Goal: Transaction & Acquisition: Obtain resource

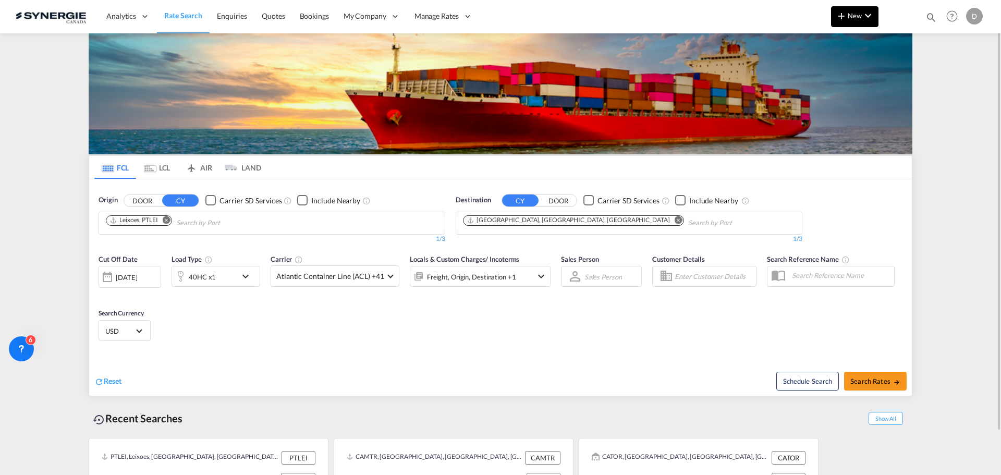
click at [843, 16] on md-icon "icon-plus 400-fg" at bounding box center [841, 15] width 13 height 13
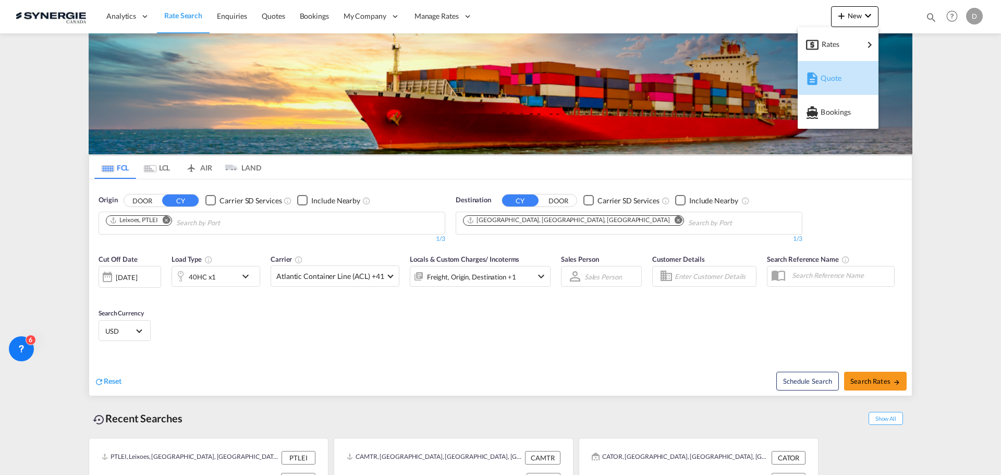
click at [832, 74] on span "Quote" at bounding box center [826, 78] width 11 height 21
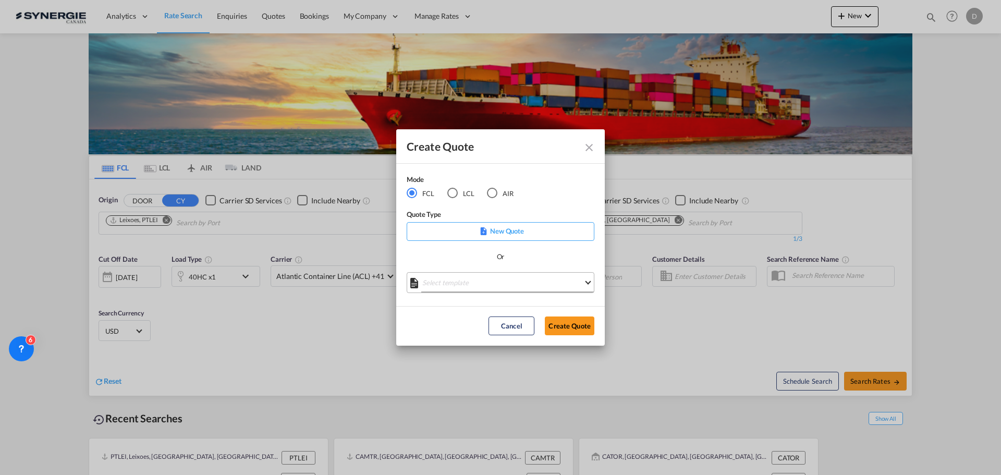
click at [519, 286] on md-select "Select template *NEW* FCL FREEHAND / DAP [PERSON_NAME] | [DATE] *NEW* Import FC…" at bounding box center [501, 282] width 188 height 21
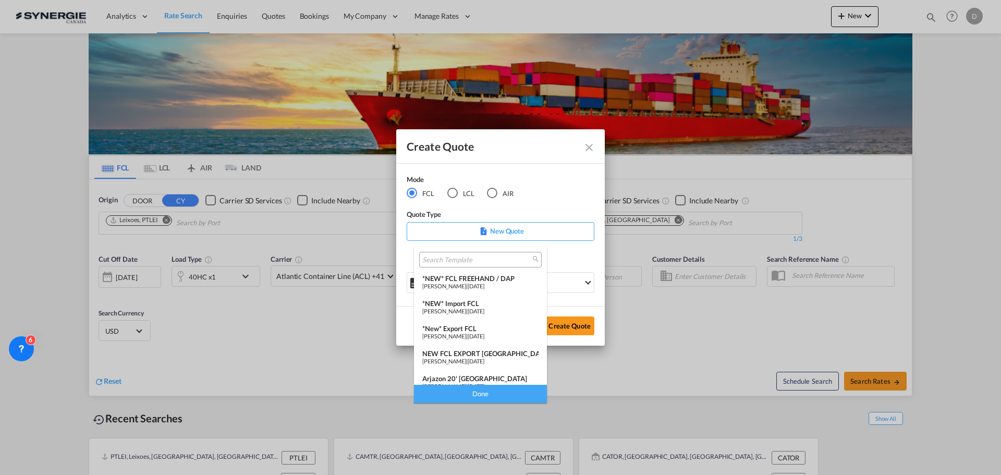
click at [466, 333] on span "[PERSON_NAME]" at bounding box center [444, 336] width 44 height 7
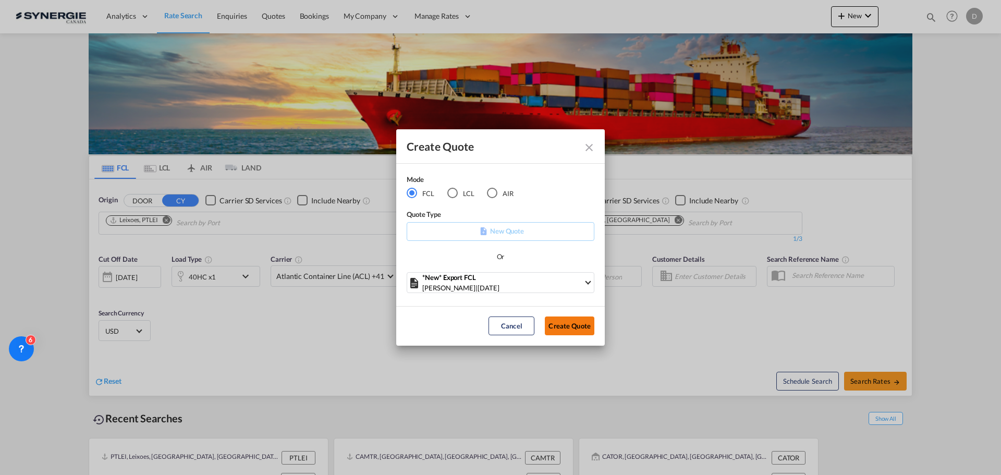
click at [569, 326] on button "Create Quote" at bounding box center [570, 325] width 50 height 19
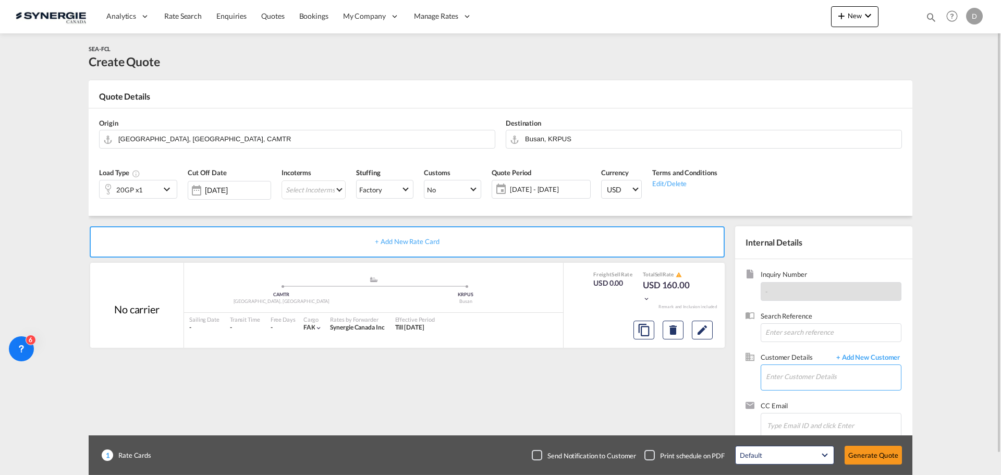
click at [862, 373] on input "Enter Customer Details" at bounding box center [833, 376] width 135 height 23
paste input "[EMAIL_ADDRESS][DOMAIN_NAME]"
click at [802, 347] on div "[PERSON_NAME] [EMAIL_ADDRESS][DOMAIN_NAME] | Candock" at bounding box center [833, 351] width 136 height 28
type input "Candock, [PERSON_NAME], [EMAIL_ADDRESS][DOMAIN_NAME]"
click at [487, 140] on button "Clear Input" at bounding box center [486, 138] width 16 height 16
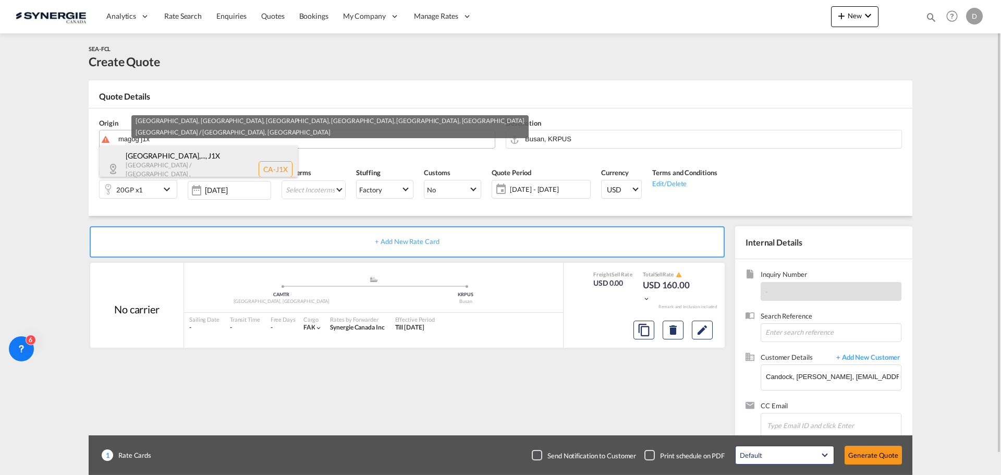
click at [194, 153] on div "[GEOGRAPHIC_DATA],... , J1X [GEOGRAPHIC_DATA] / [GEOGRAPHIC_DATA] , [GEOGRAPHIC…" at bounding box center [199, 168] width 198 height 47
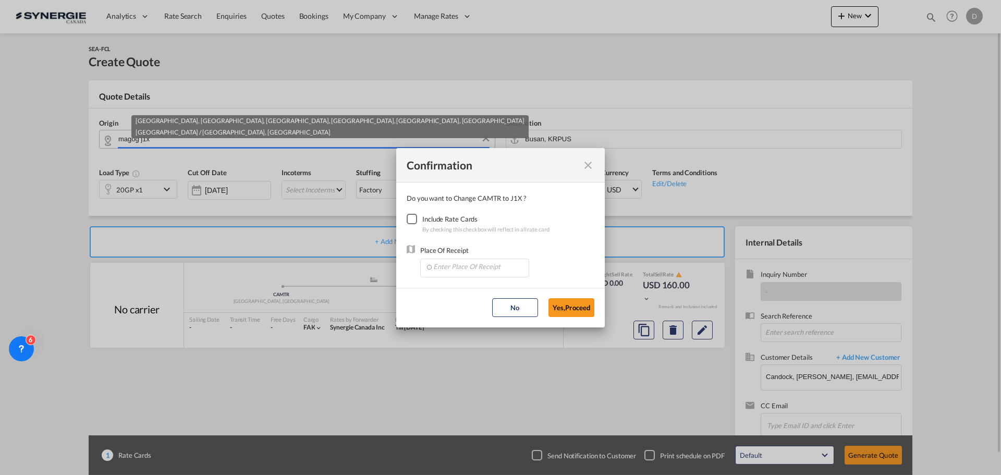
type input "CA-J1X, [GEOGRAPHIC_DATA], [GEOGRAPHIC_DATA], [GEOGRAPHIC_DATA], [GEOGRAPHIC_DA…"
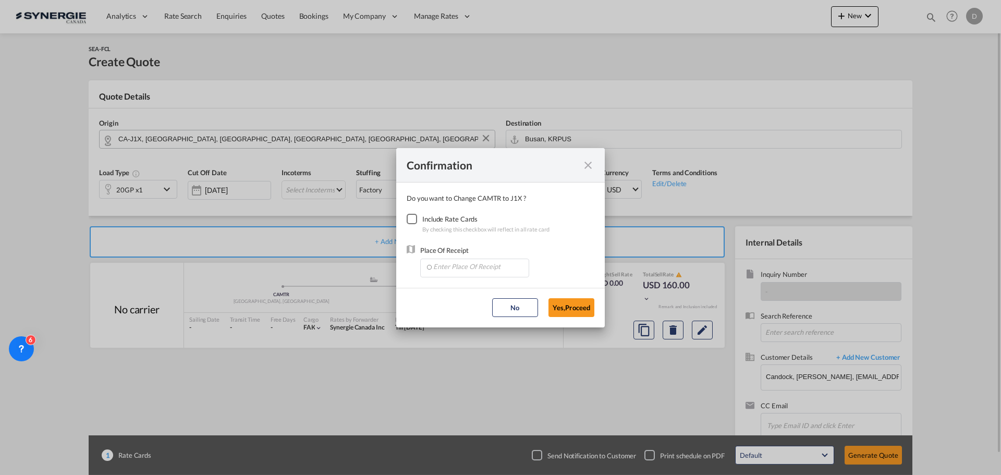
click at [409, 219] on div "Checkbox No Ink" at bounding box center [412, 219] width 10 height 10
click at [480, 264] on input "Enter Place Of Receipt" at bounding box center [476, 267] width 103 height 16
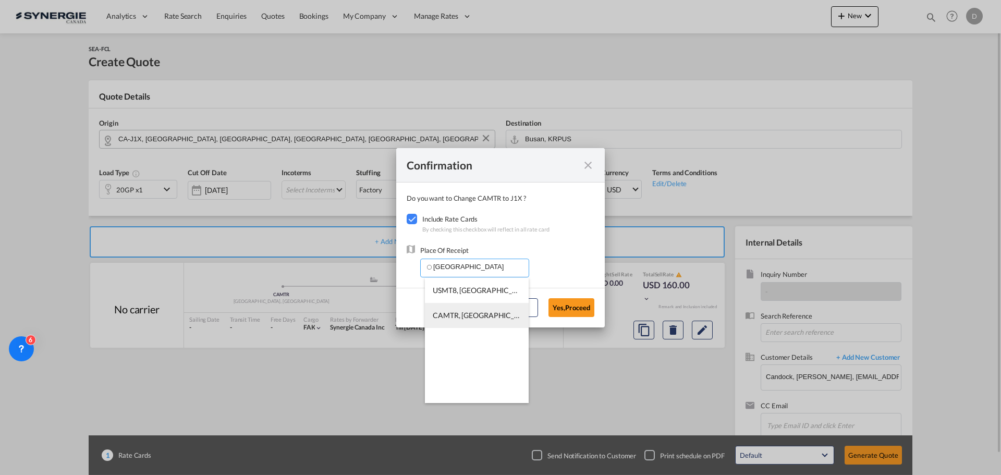
click at [492, 309] on li "CAMTR, [GEOGRAPHIC_DATA], [GEOGRAPHIC_DATA], [GEOGRAPHIC_DATA], [GEOGRAPHIC_DAT…" at bounding box center [477, 315] width 104 height 25
type input "CAMTR, [GEOGRAPHIC_DATA], [GEOGRAPHIC_DATA], [GEOGRAPHIC_DATA], [GEOGRAPHIC_DAT…"
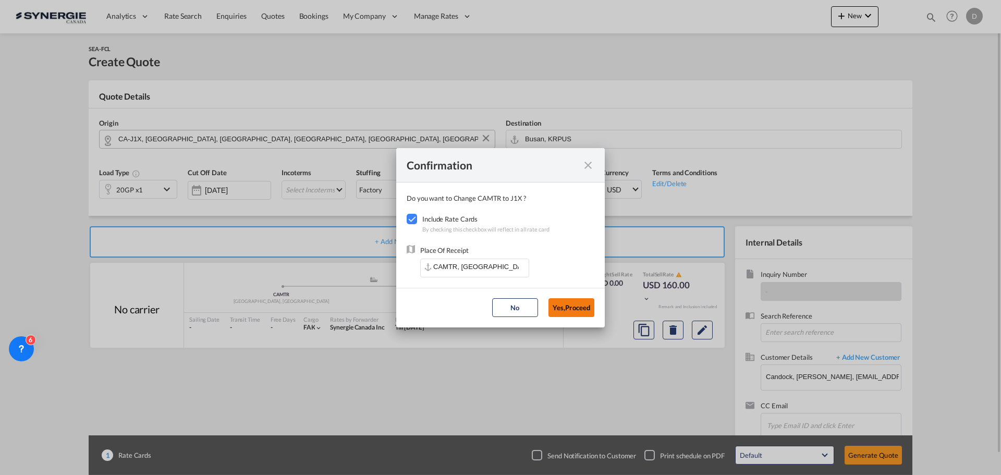
click at [564, 302] on button "Yes,Proceed" at bounding box center [571, 307] width 46 height 19
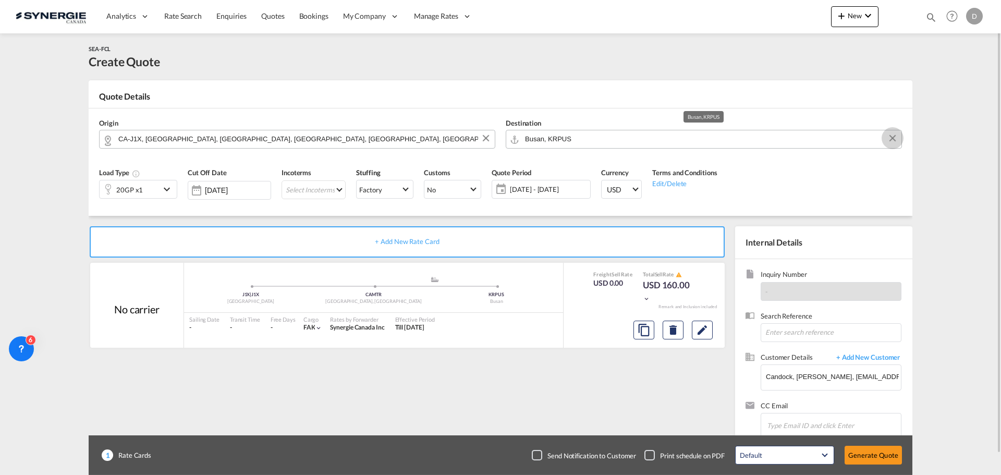
click at [893, 137] on button "Clear Input" at bounding box center [893, 138] width 16 height 16
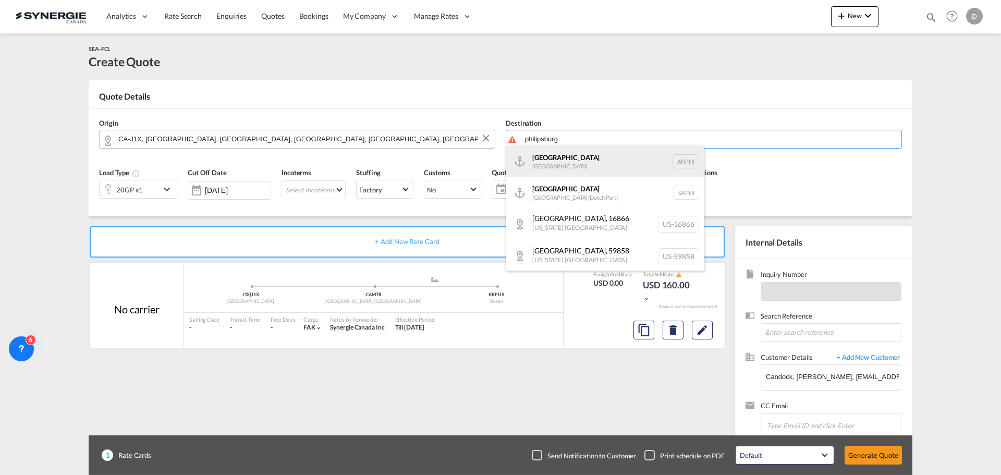
click at [556, 165] on div "[GEOGRAPHIC_DATA] [GEOGRAPHIC_DATA] ANPHI" at bounding box center [605, 160] width 198 height 31
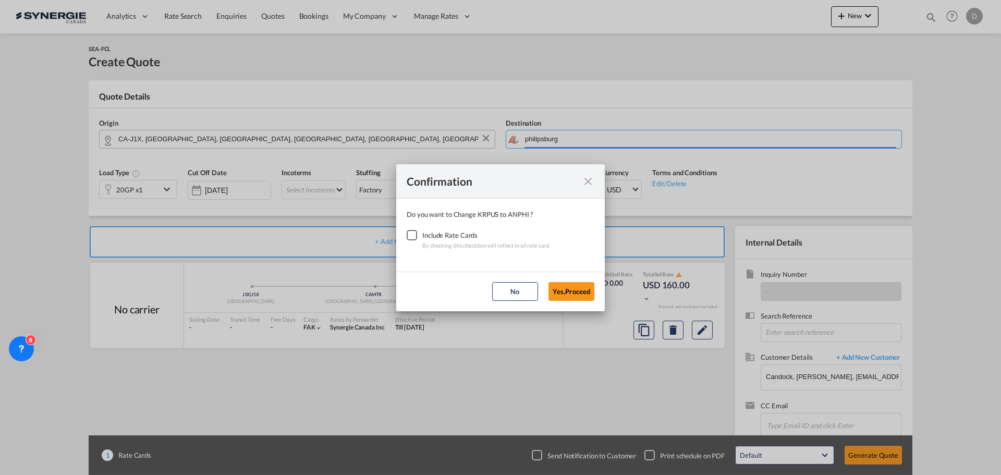
type input "[GEOGRAPHIC_DATA], ANPHI"
drag, startPoint x: 495, startPoint y: 173, endPoint x: 496, endPoint y: 204, distance: 31.3
click at [496, 204] on copy-quote-confirmation "Confirmation Do you want to Change KRPUS to ANPHI ? Include Rate Cards By check…" at bounding box center [500, 237] width 209 height 147
click at [415, 234] on div "Checkbox No Ink" at bounding box center [412, 235] width 10 height 10
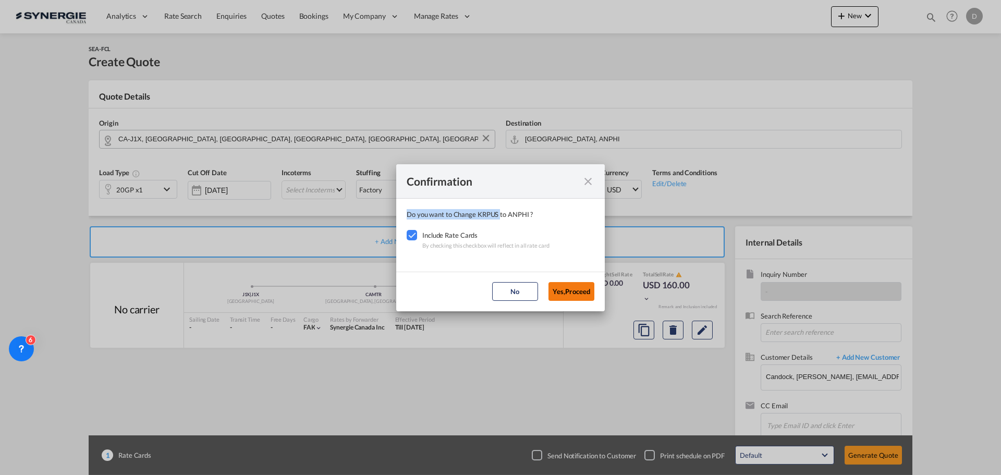
click at [576, 290] on button "Yes,Proceed" at bounding box center [571, 291] width 46 height 19
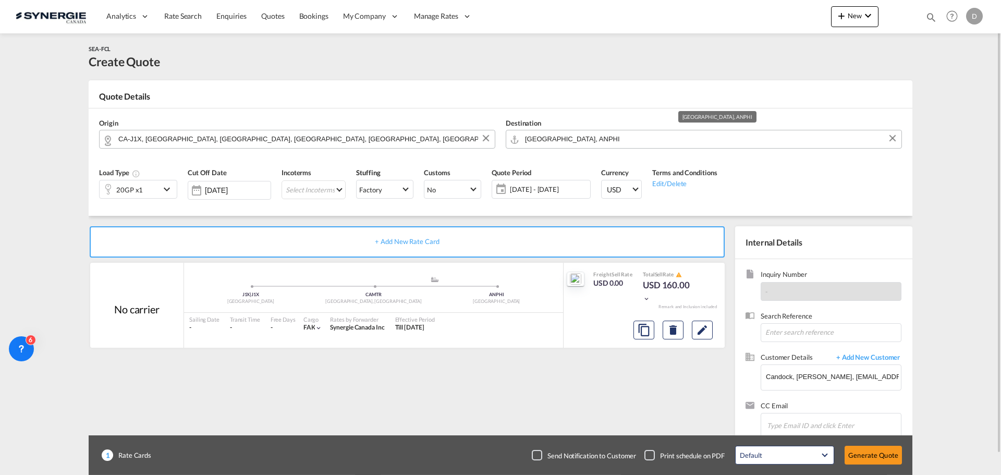
click at [636, 136] on input "[GEOGRAPHIC_DATA], ANPHI" at bounding box center [710, 139] width 371 height 18
click at [465, 99] on div "Quote Details" at bounding box center [501, 99] width 824 height 17
click at [167, 189] on md-icon "icon-chevron-down" at bounding box center [169, 189] width 16 height 13
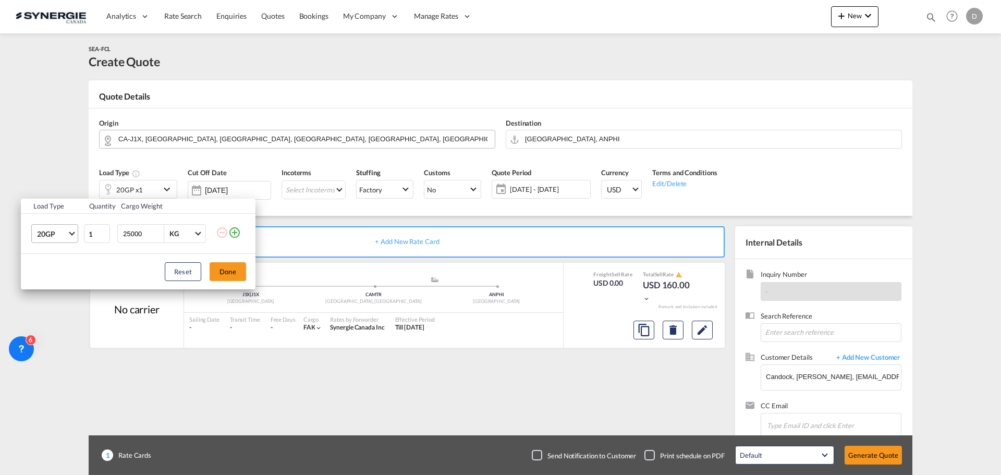
click at [71, 234] on span "Choose: \a20GP" at bounding box center [72, 233] width 6 height 6
click at [50, 282] on div "40HC" at bounding box center [46, 284] width 19 height 10
click at [133, 233] on input "25000" at bounding box center [143, 234] width 42 height 18
type input "7500"
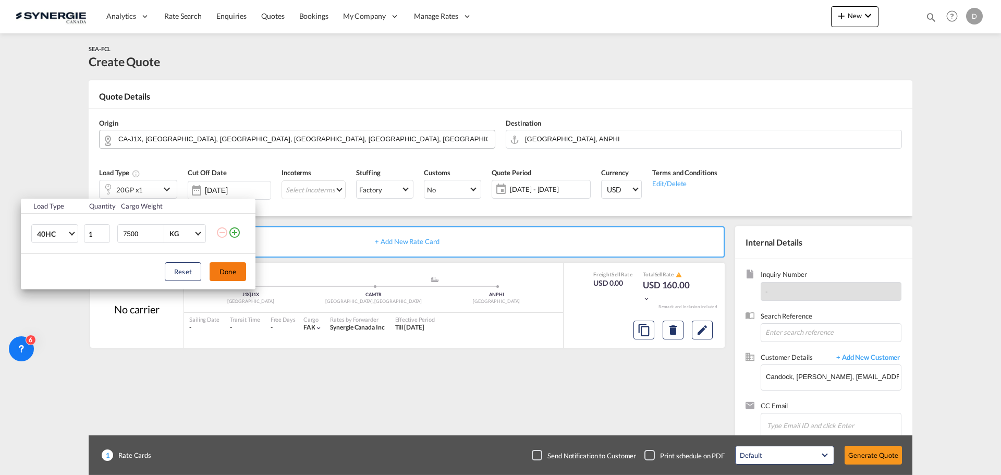
click at [238, 276] on button "Done" at bounding box center [228, 271] width 36 height 19
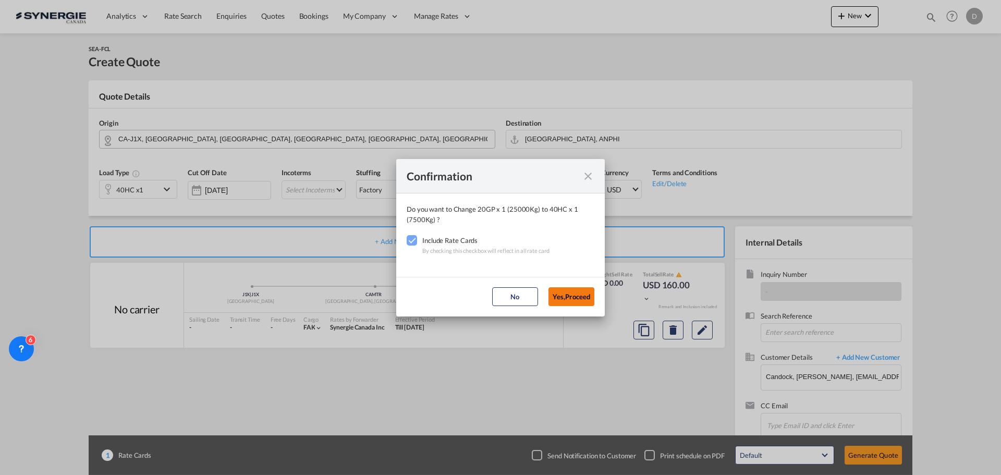
click at [562, 292] on button "Yes,Proceed" at bounding box center [571, 296] width 46 height 19
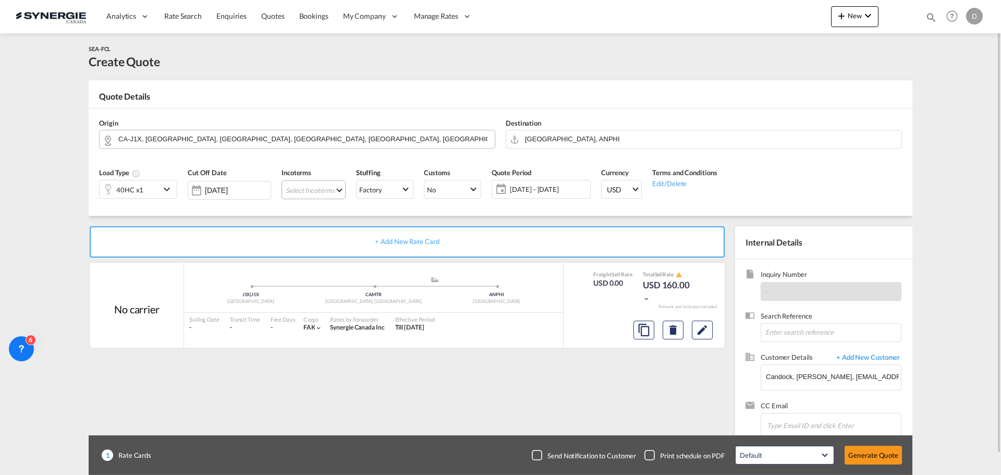
click at [334, 189] on md-select "Select Incoterms EXW - export Ex Works DAP - export Delivered at Place CFR - ex…" at bounding box center [314, 189] width 64 height 19
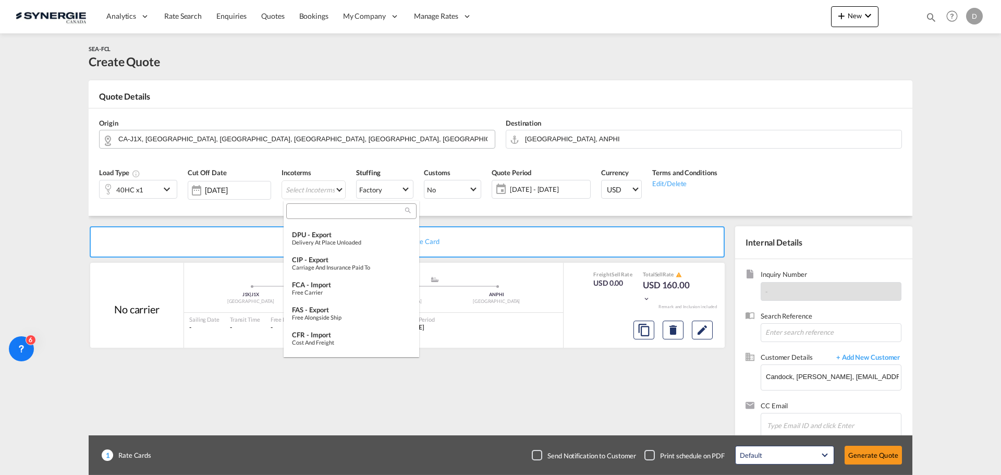
scroll to position [313, 0]
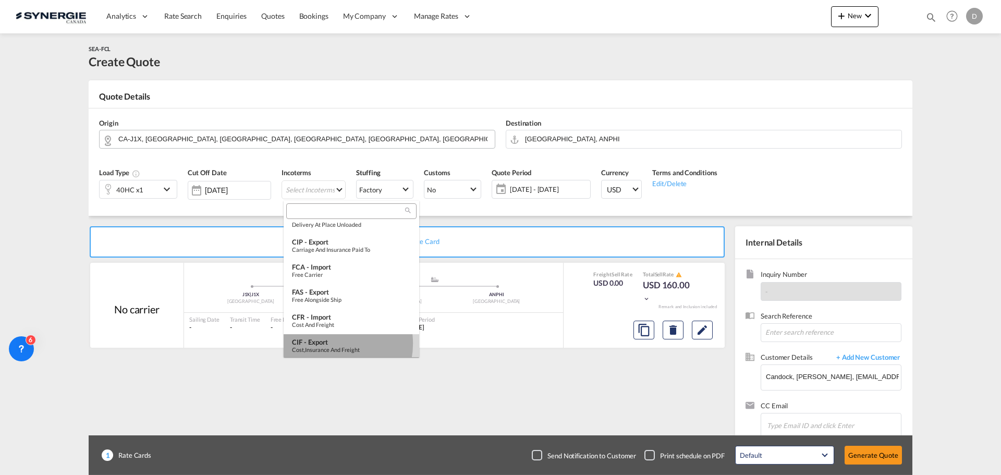
click at [330, 344] on div "CIF - export" at bounding box center [351, 342] width 119 height 8
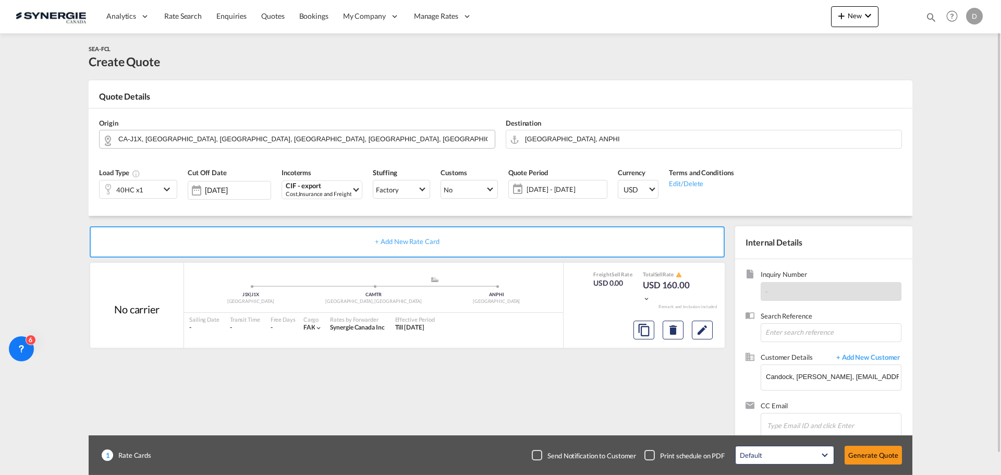
click at [559, 192] on span "[DATE] - [DATE]" at bounding box center [566, 189] width 78 height 9
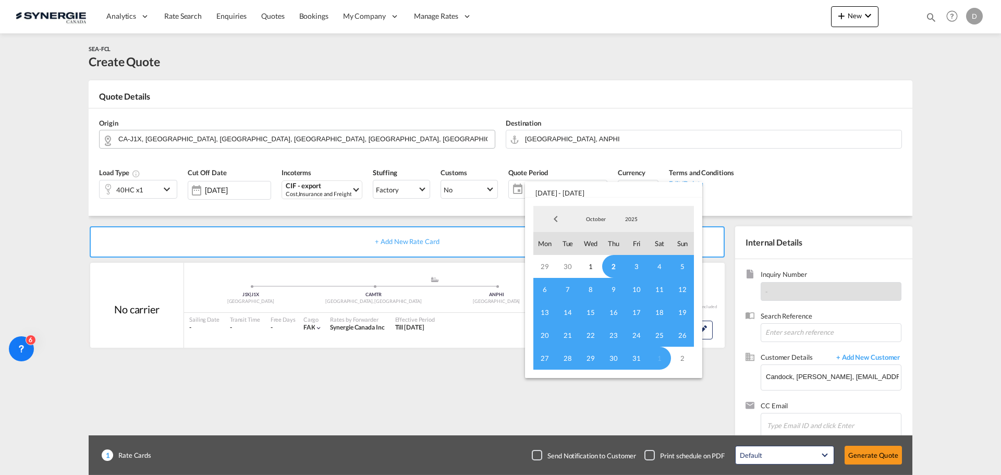
click at [615, 265] on span "2" at bounding box center [613, 266] width 23 height 23
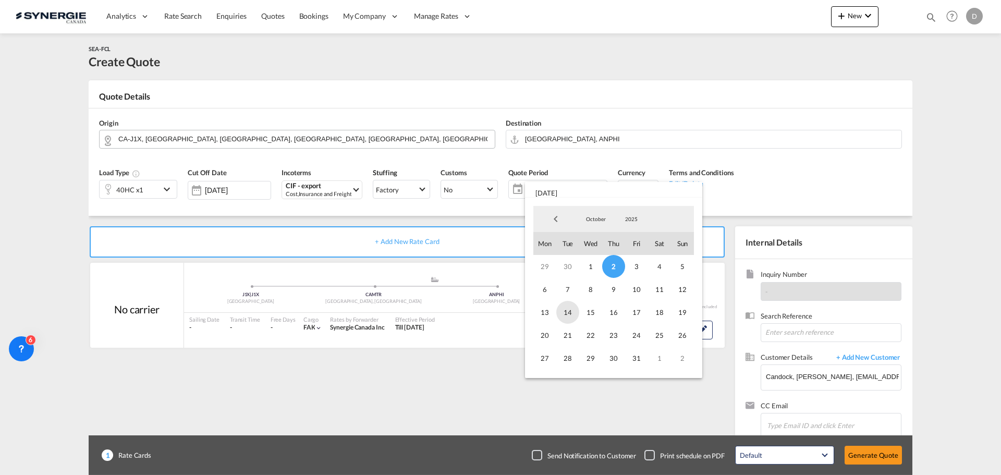
click at [571, 314] on span "14" at bounding box center [567, 312] width 23 height 23
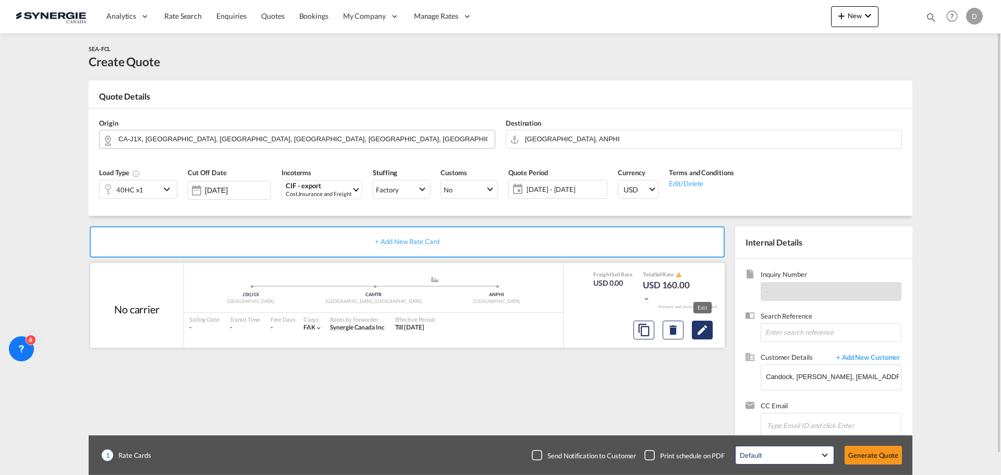
click at [709, 337] on button "Edit" at bounding box center [702, 330] width 21 height 19
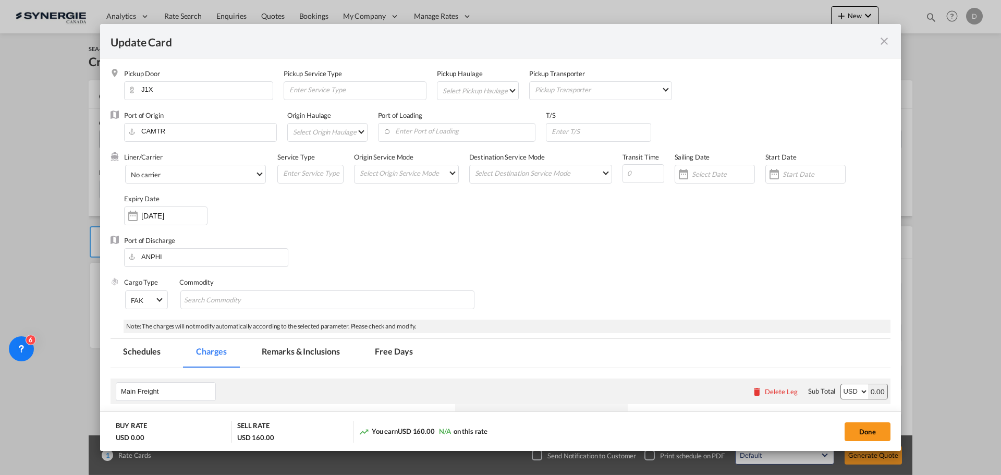
click at [504, 91] on md-select "Select Pickup Haulage rail road barge truck unspecified not available" at bounding box center [480, 90] width 77 height 17
click at [474, 118] on md-option "road" at bounding box center [479, 115] width 92 height 25
click at [441, 131] on input "Enter Port of Loading" at bounding box center [459, 132] width 152 height 16
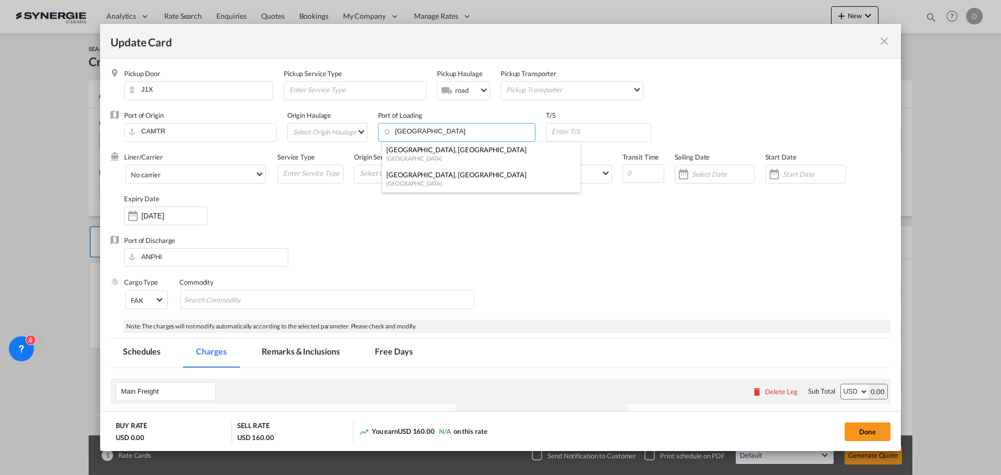
click at [426, 181] on div "[GEOGRAPHIC_DATA]" at bounding box center [478, 183] width 184 height 8
type input "[GEOGRAPHIC_DATA], [GEOGRAPHIC_DATA], CAMTR"
click at [628, 171] on input "Update Card Pickup ..." at bounding box center [644, 173] width 42 height 19
type input "23"
click at [581, 135] on input "Update Card Pickup ..." at bounding box center [601, 132] width 100 height 16
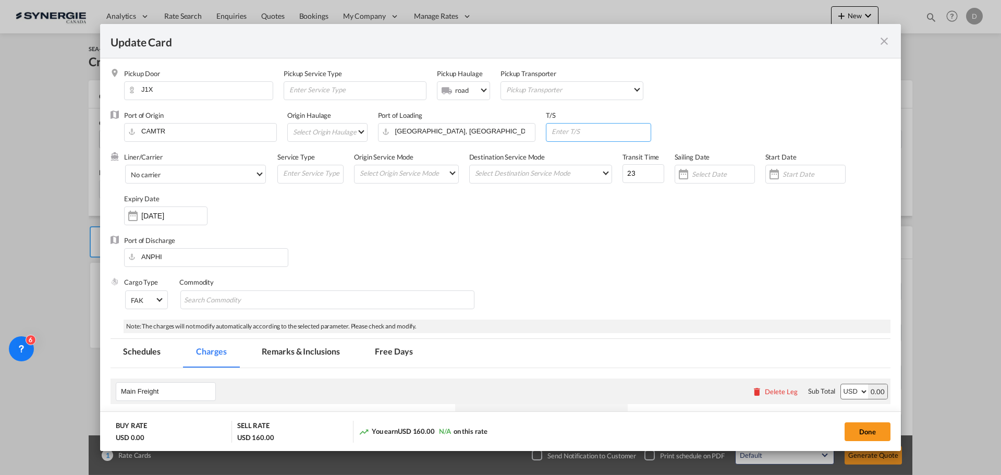
paste input "SAINT JOHN, [GEOGRAPHIC_DATA],"
type input "SAINT JOHN, [GEOGRAPHIC_DATA],"
click at [768, 178] on div "Update Card Pickup ..." at bounding box center [774, 174] width 17 height 21
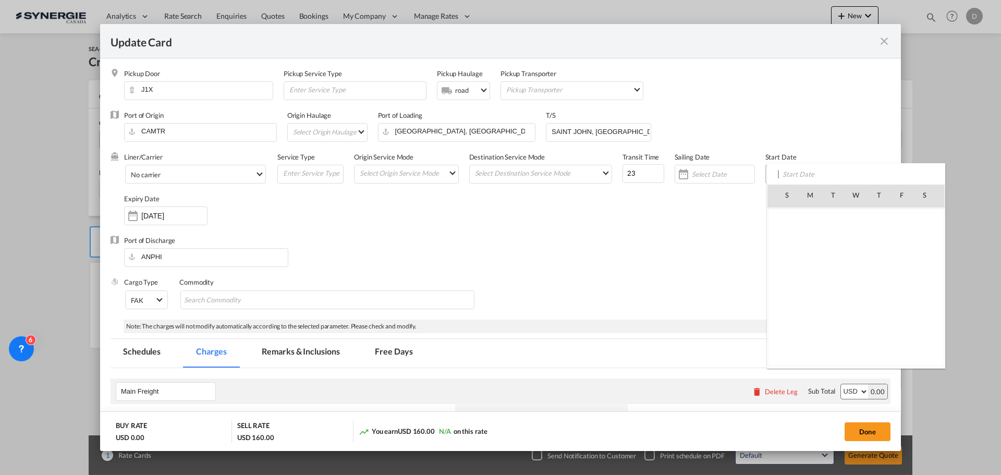
scroll to position [241650, 0]
click at [882, 218] on span "2" at bounding box center [879, 217] width 22 height 22
type input "[DATE]"
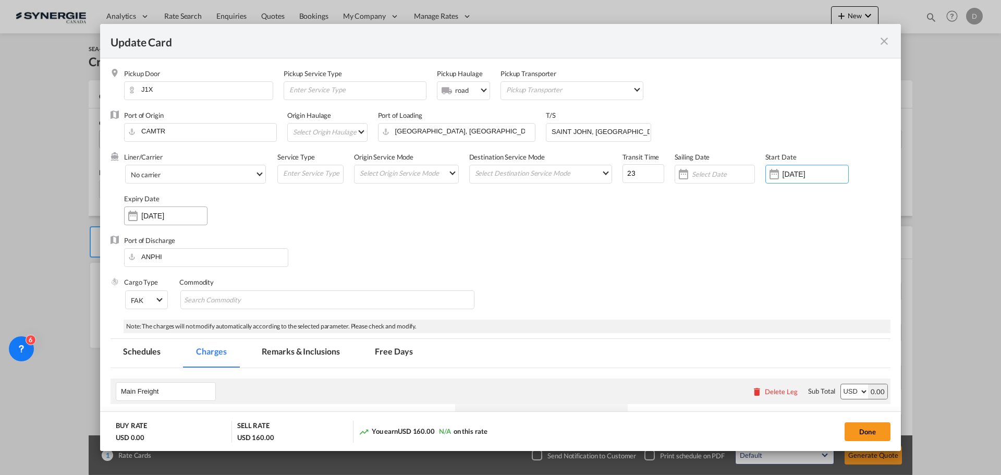
click at [157, 216] on input "[DATE]" at bounding box center [174, 216] width 66 height 8
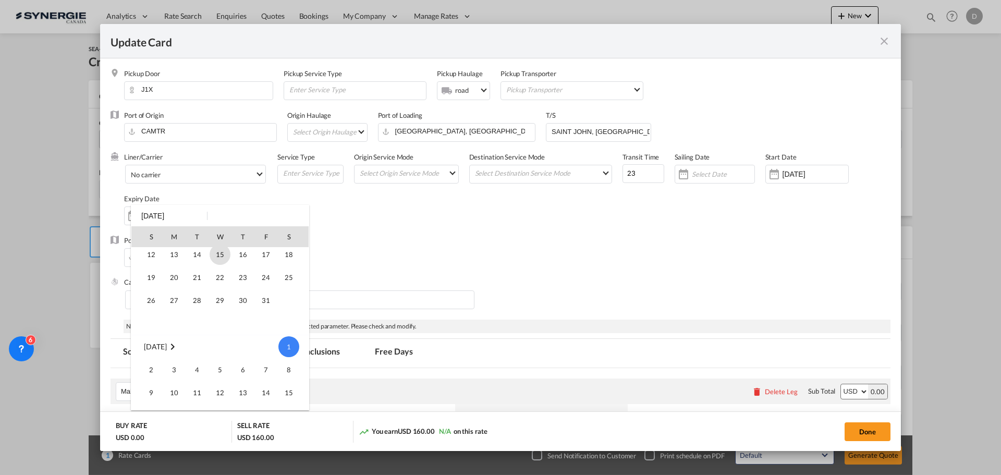
scroll to position [34, 0]
click at [202, 273] on span "14" at bounding box center [197, 271] width 21 height 21
type input "[DATE]"
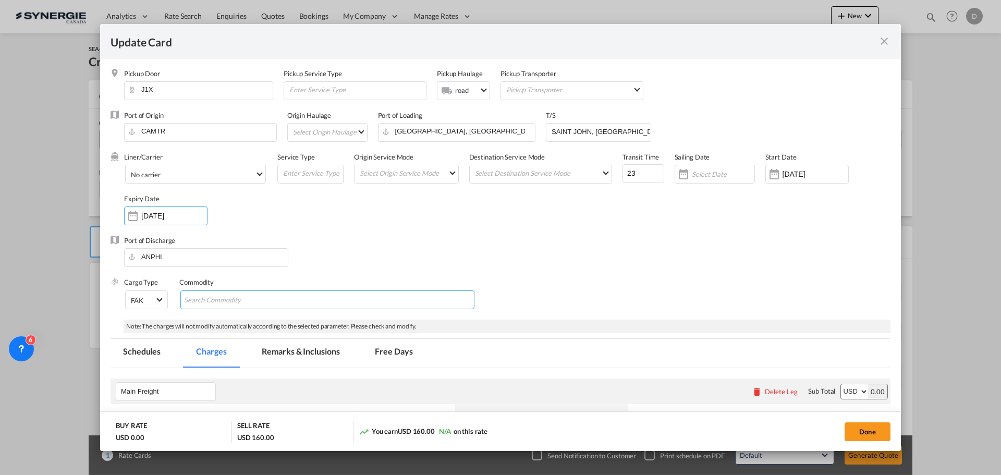
click at [242, 297] on input "Search Commodity" at bounding box center [231, 300] width 95 height 17
type input "General Cargo"
click at [468, 224] on div "Liner/Carrier No carrier Atlantic Container Line (ACL) [PERSON_NAME] Transport …" at bounding box center [507, 193] width 766 height 83
click at [444, 175] on md-select "Select Origin Service Mode SD [GEOGRAPHIC_DATA]" at bounding box center [409, 172] width 100 height 15
click at [444, 172] on md-option "SD" at bounding box center [406, 173] width 115 height 25
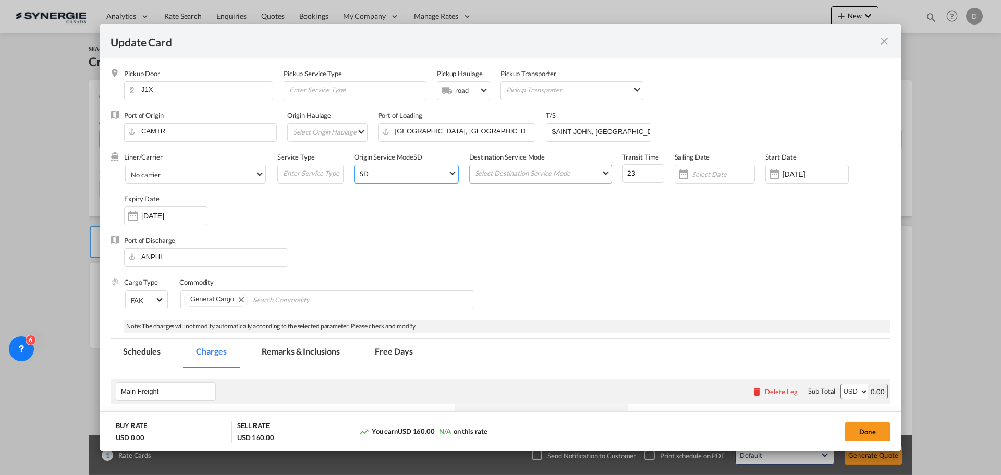
click at [507, 173] on md-select "Select Destination Service Mode SD [GEOGRAPHIC_DATA]" at bounding box center [543, 172] width 138 height 15
click at [498, 202] on md-option "CY" at bounding box center [538, 198] width 153 height 25
click at [414, 226] on div "Liner/Carrier No carrier Atlantic Container Line (ACL) [PERSON_NAME] Transport …" at bounding box center [507, 193] width 766 height 83
click at [228, 175] on span "No carrier" at bounding box center [193, 174] width 124 height 9
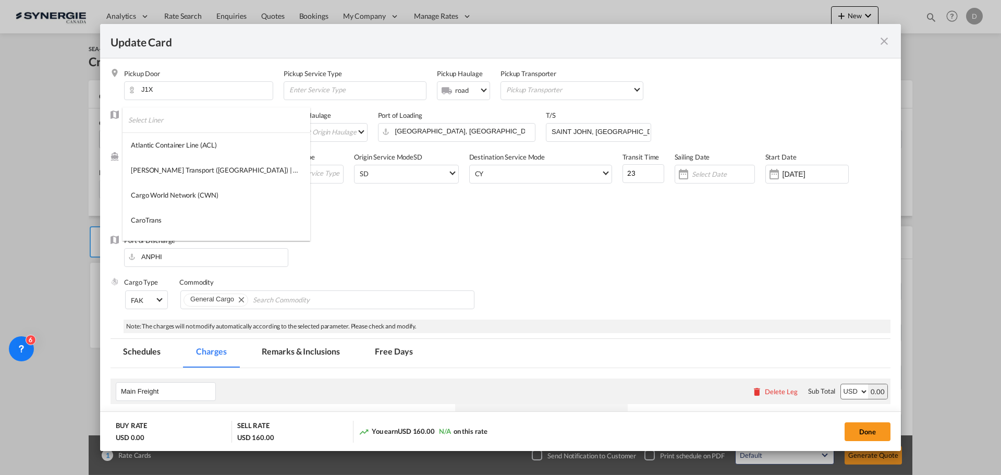
click at [175, 124] on input "search" at bounding box center [219, 119] width 182 height 25
type input "cma"
click at [170, 146] on md-option "CMA CGM" at bounding box center [198, 144] width 151 height 25
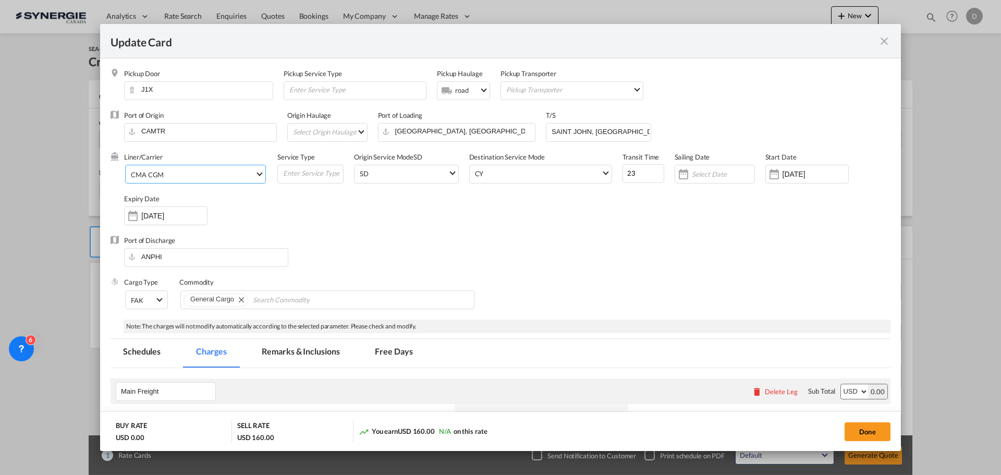
drag, startPoint x: 484, startPoint y: 238, endPoint x: 505, endPoint y: 236, distance: 21.5
click at [485, 238] on div "Port of Discharge ANPHI" at bounding box center [501, 257] width 780 height 42
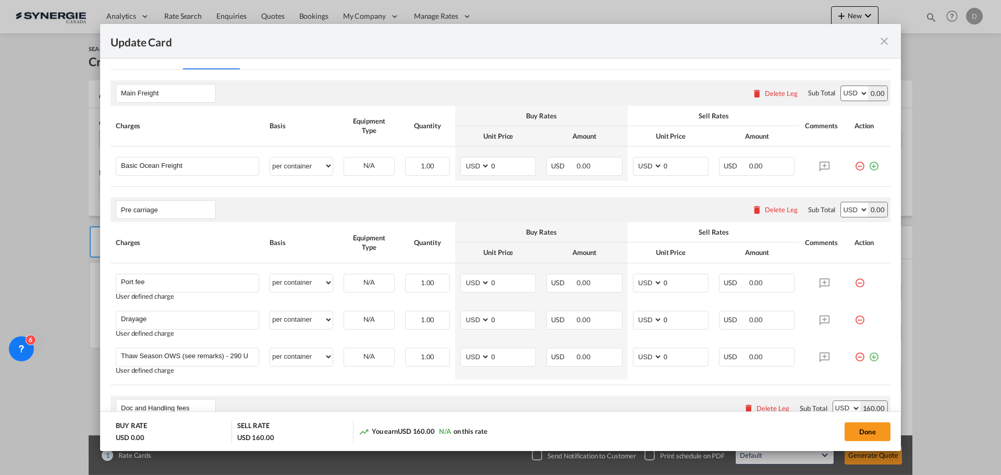
scroll to position [313, 0]
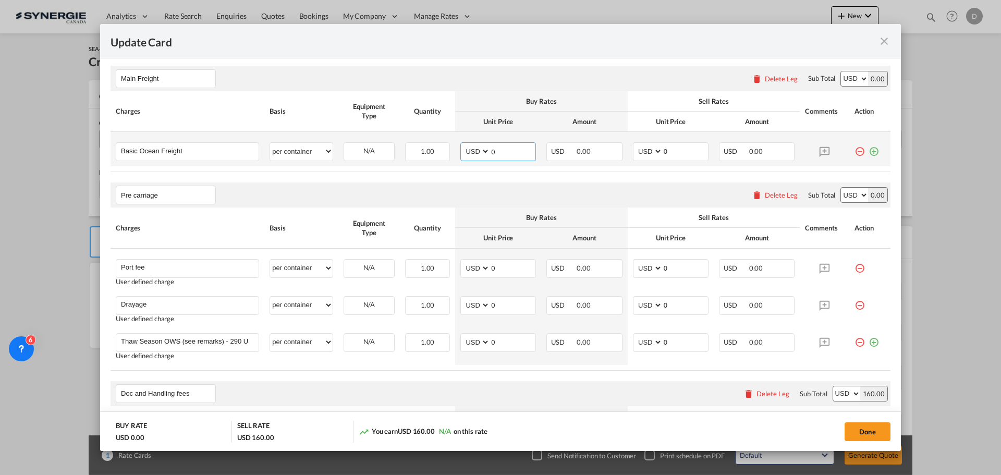
drag, startPoint x: 487, startPoint y: 151, endPoint x: 496, endPoint y: 152, distance: 8.9
click at [496, 152] on input "0" at bounding box center [512, 151] width 45 height 16
type input "5111"
type input "5400"
click at [606, 193] on div "Pre carriage Please enter leg name Leg Name Already Exists Delete Leg Sub Total…" at bounding box center [501, 194] width 780 height 25
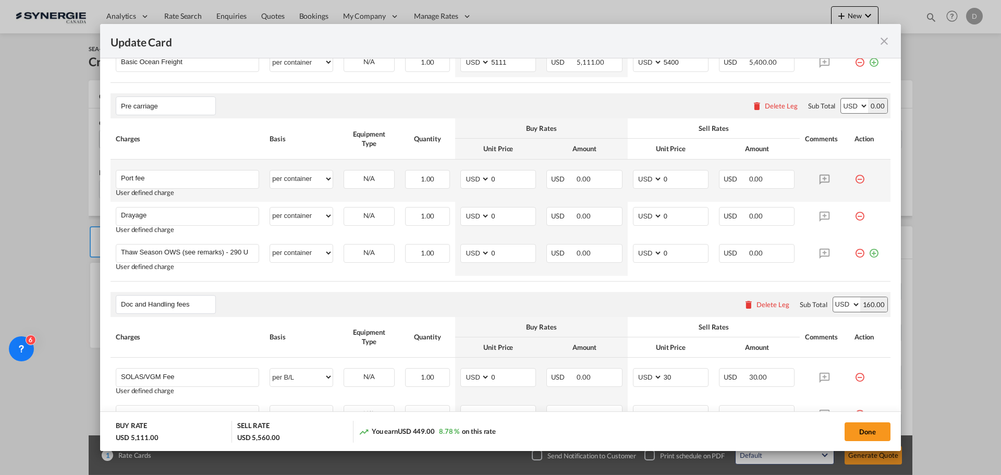
scroll to position [417, 0]
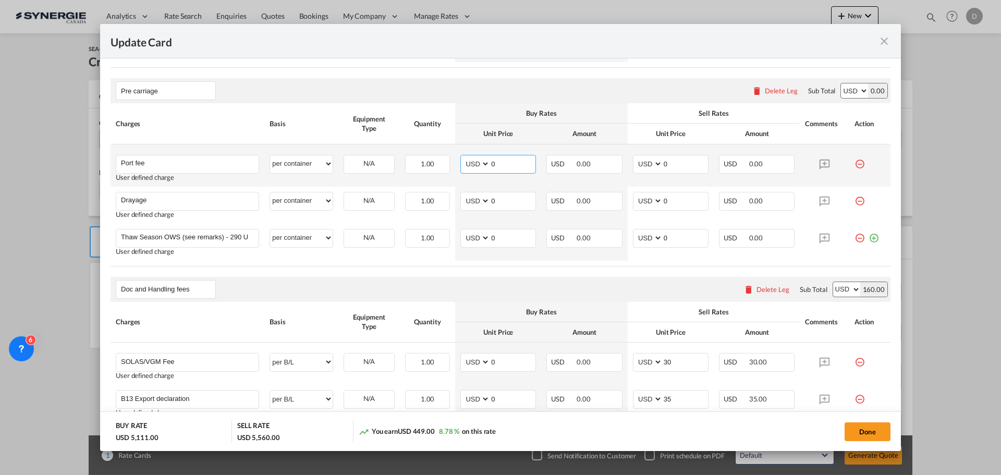
click at [493, 166] on input "0" at bounding box center [512, 163] width 45 height 16
type input "50"
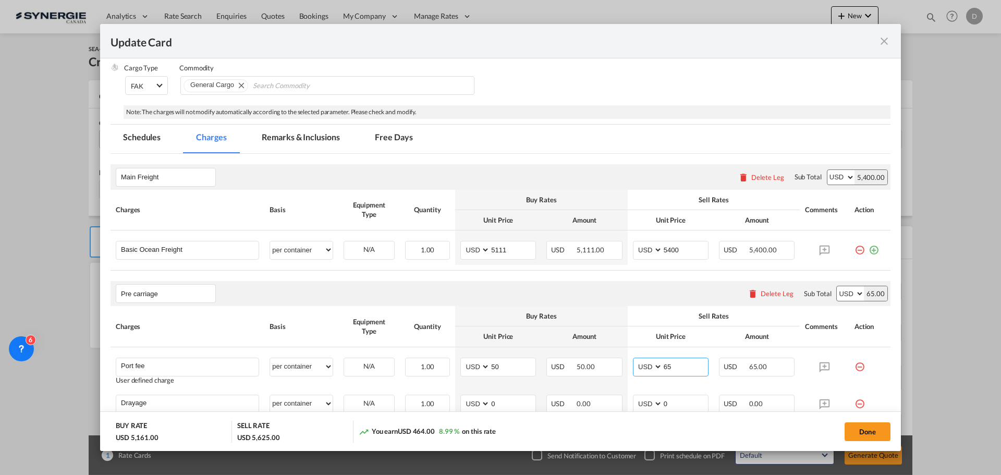
scroll to position [209, 0]
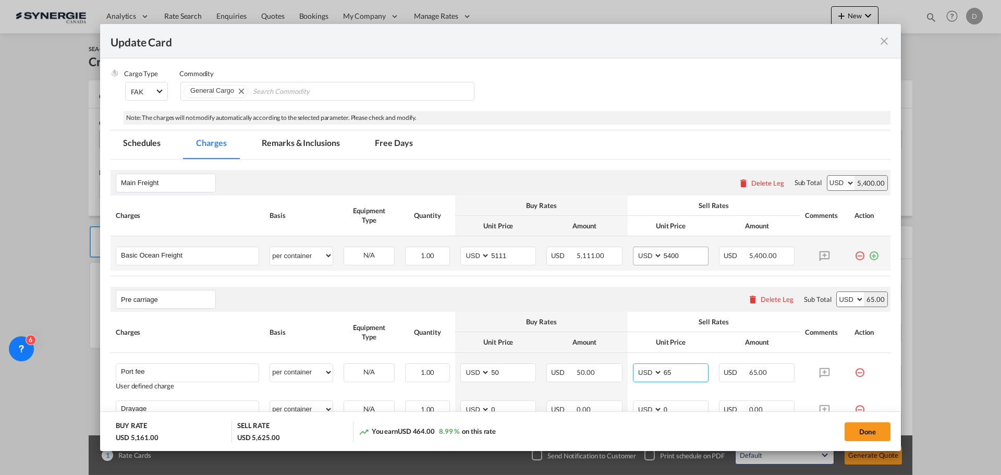
type input "65"
click at [669, 256] on input "5400" at bounding box center [685, 255] width 45 height 16
type input "5365"
click at [563, 297] on div "Pre carriage Please enter leg name Leg Name Already Exists Delete Leg Sub Total…" at bounding box center [501, 299] width 780 height 25
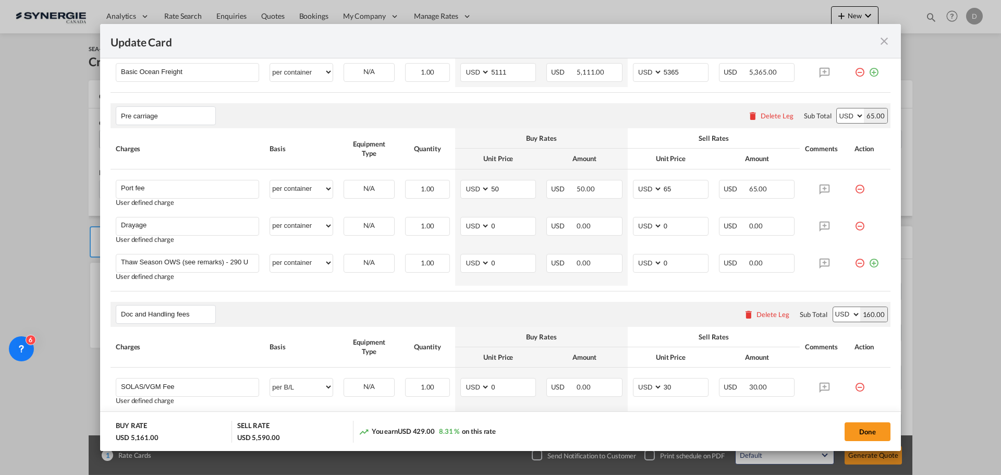
scroll to position [417, 0]
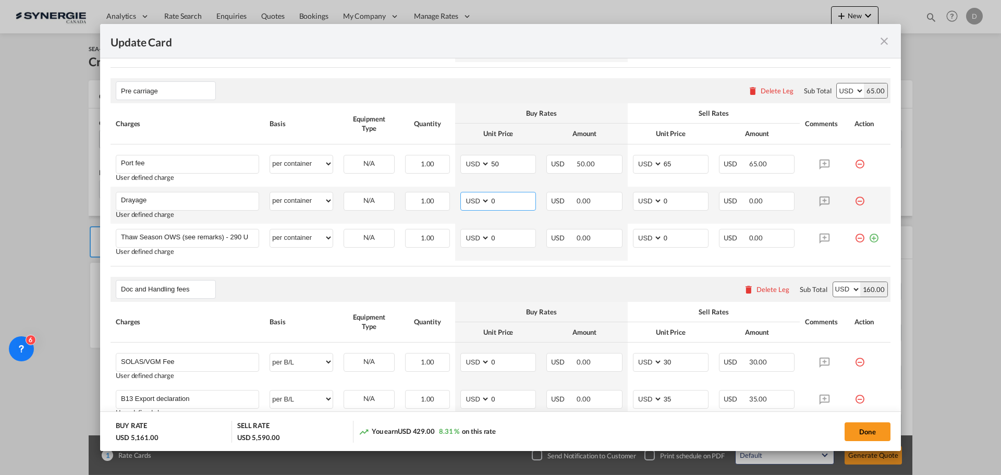
drag, startPoint x: 489, startPoint y: 201, endPoint x: 504, endPoint y: 201, distance: 15.1
click at [504, 201] on input "0" at bounding box center [512, 200] width 45 height 16
type input "654"
drag, startPoint x: 659, startPoint y: 203, endPoint x: 666, endPoint y: 203, distance: 6.8
click at [666, 203] on input "0" at bounding box center [685, 200] width 45 height 16
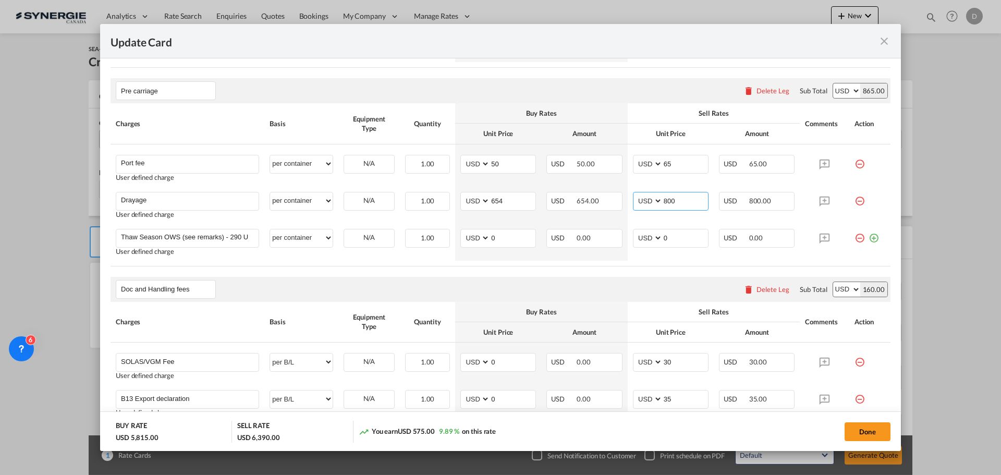
type input "800"
click at [527, 275] on rate-modification "Main Freight Please enter leg name Leg Name Already Exists Delete Leg Sub Total…" at bounding box center [501, 303] width 780 height 704
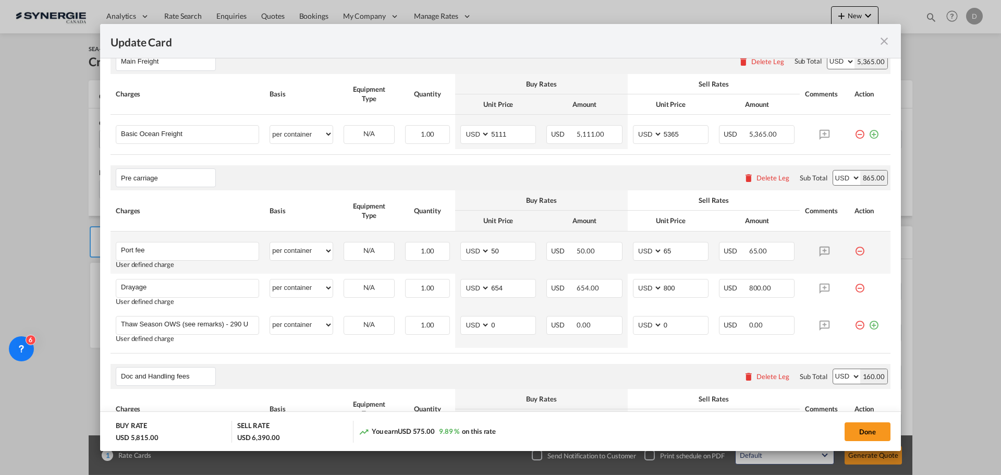
scroll to position [261, 0]
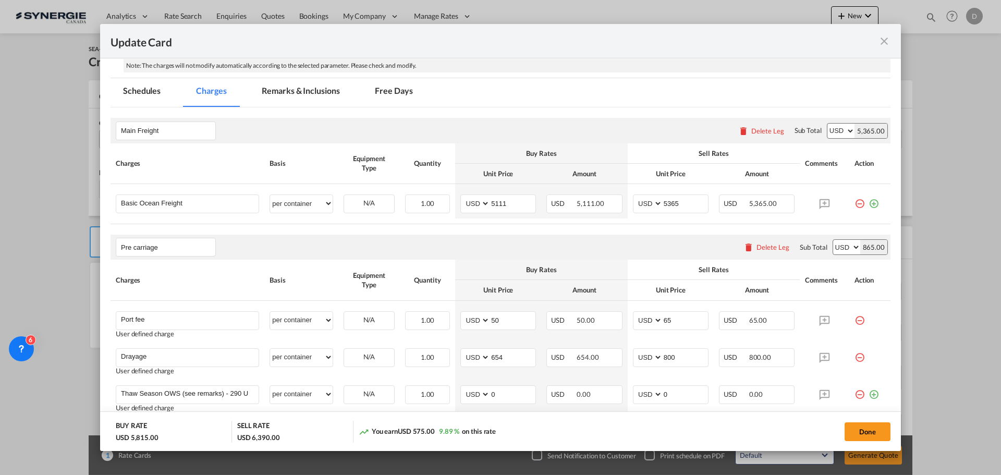
click at [331, 91] on md-tab-item "Remarks & Inclusions" at bounding box center [300, 92] width 103 height 29
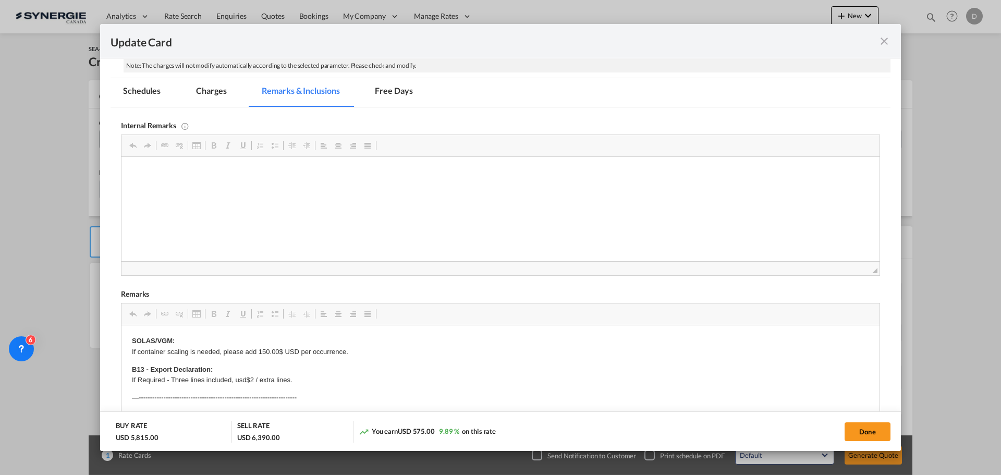
scroll to position [0, 0]
drag, startPoint x: 155, startPoint y: 167, endPoint x: 198, endPoint y: 191, distance: 49.3
click at [198, 191] on html "CMA CGM Spot quote / QSPOT9298412 Pride Containers /" at bounding box center [500, 182] width 758 height 50
click at [157, 213] on p "Editor, editor28" at bounding box center [500, 208] width 737 height 11
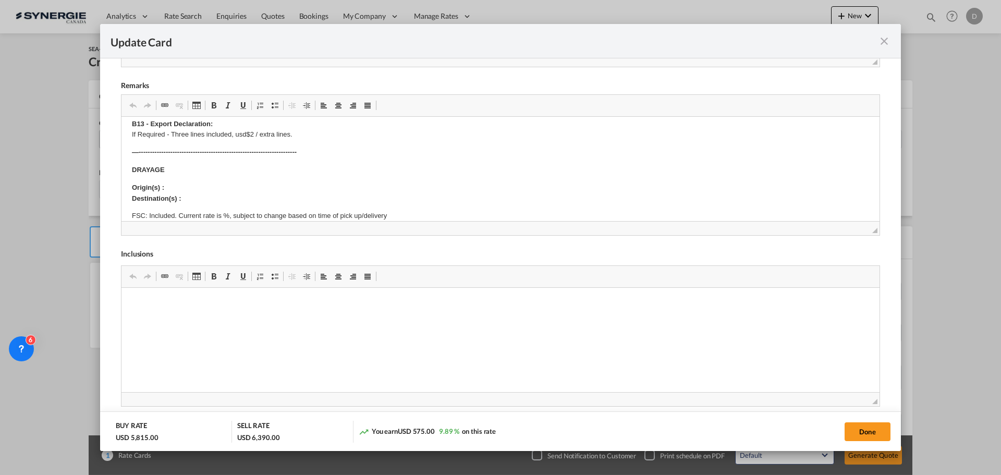
scroll to position [52, 0]
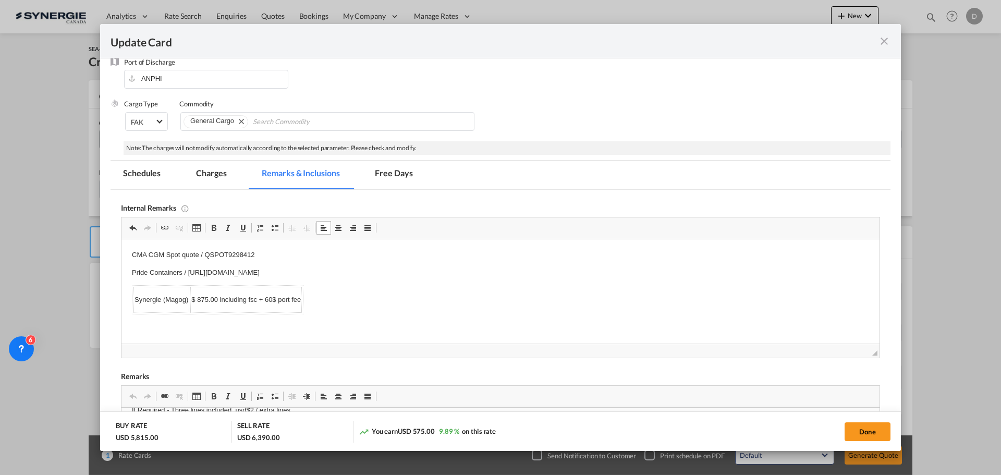
drag, startPoint x: 59, startPoint y: 54, endPoint x: 181, endPoint y: 172, distance: 168.9
click at [181, 172] on md-pagination-wrapper "Schedules Charges Remarks & Inclusions Free Days" at bounding box center [273, 175] width 325 height 29
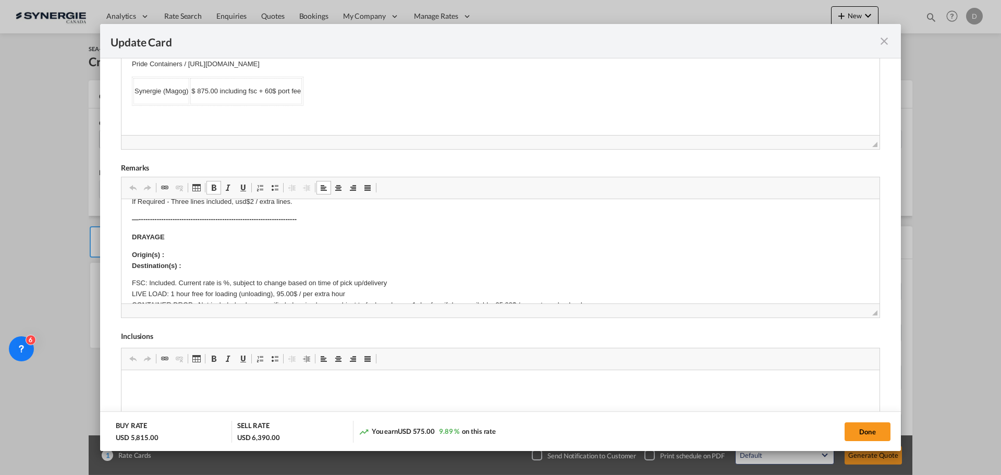
click at [201, 256] on p "Origin(s) : Destination(s) :" at bounding box center [500, 261] width 737 height 22
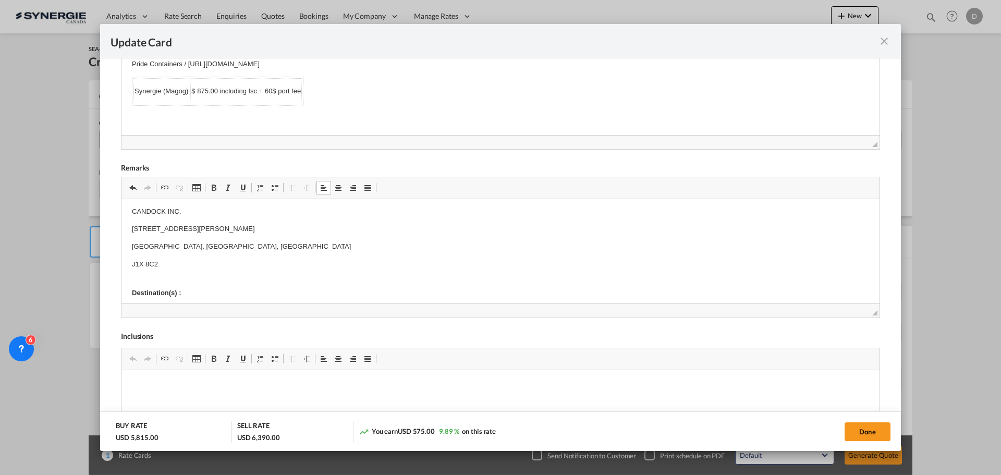
scroll to position [130, 0]
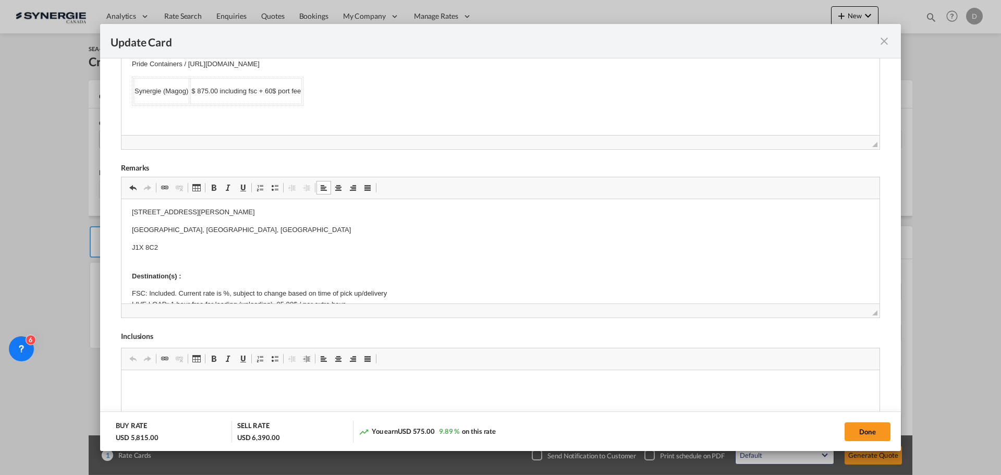
click at [132, 247] on p "J1X 8C2" at bounding box center [500, 247] width 737 height 11
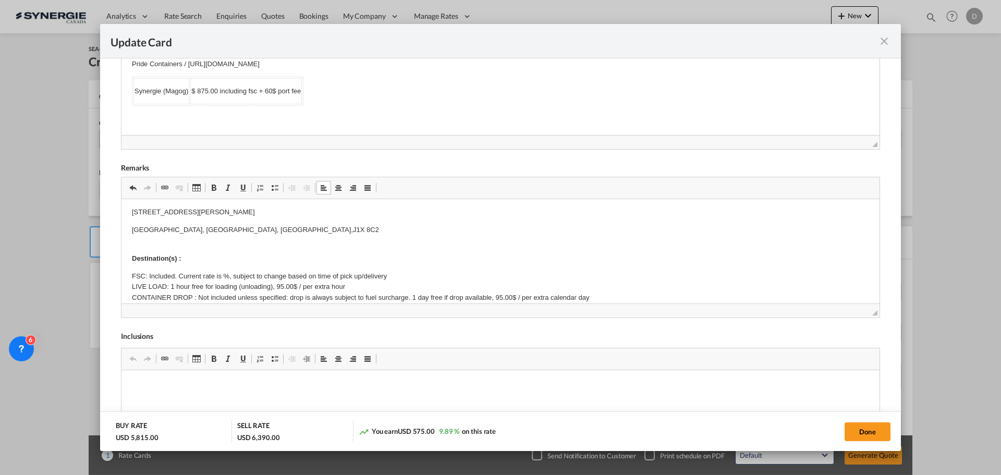
click at [132, 247] on p "Destination(s) :" at bounding box center [500, 253] width 737 height 22
click at [194, 259] on p "Destination(s) :" at bounding box center [500, 253] width 737 height 22
click at [860, 425] on button "Done" at bounding box center [868, 431] width 46 height 19
type input "[DATE]"
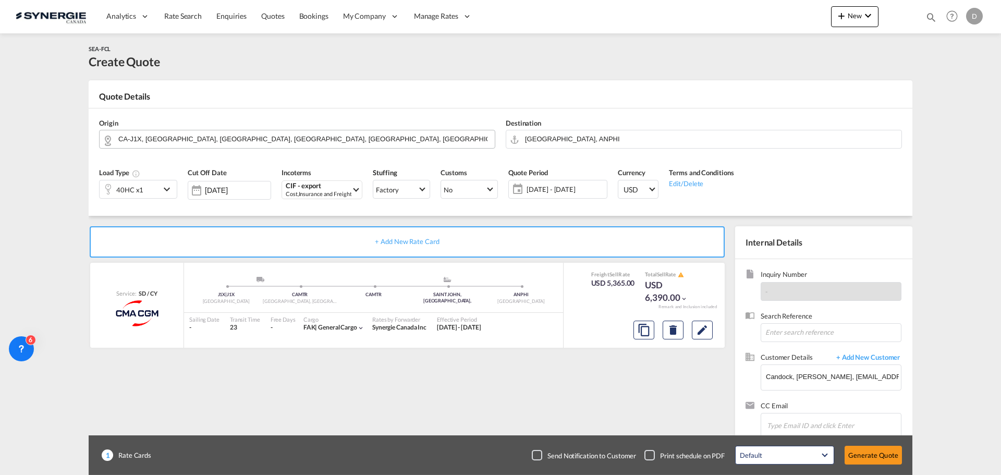
scroll to position [160, 0]
click at [872, 450] on button "Generate Quote" at bounding box center [873, 455] width 57 height 19
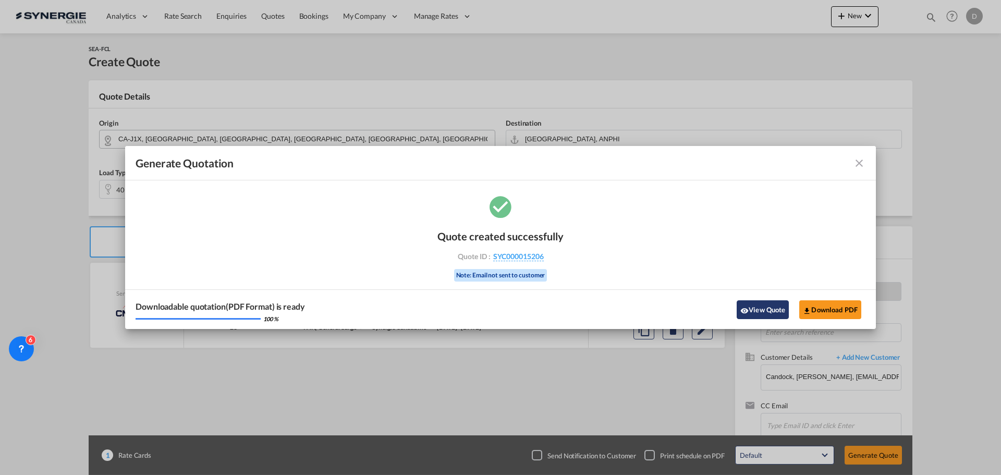
click at [757, 311] on button "View Quote" at bounding box center [763, 309] width 52 height 19
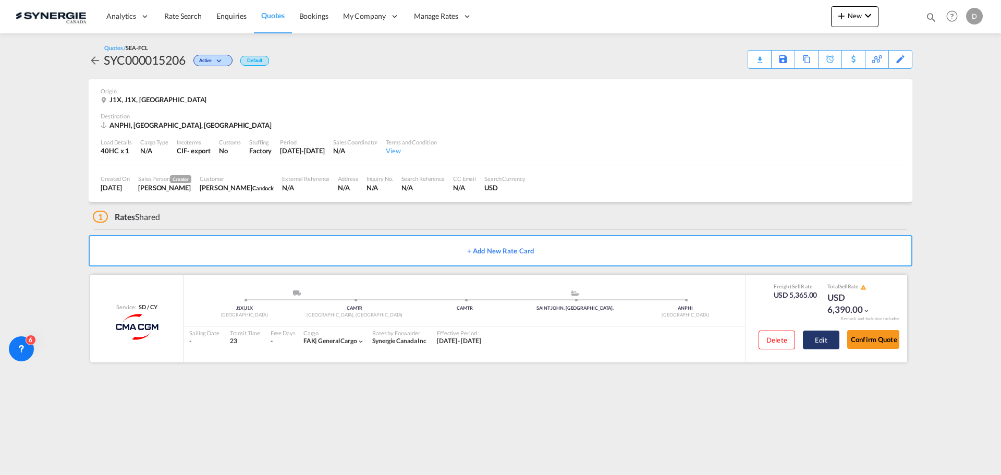
click at [819, 345] on button "Edit" at bounding box center [821, 340] width 36 height 19
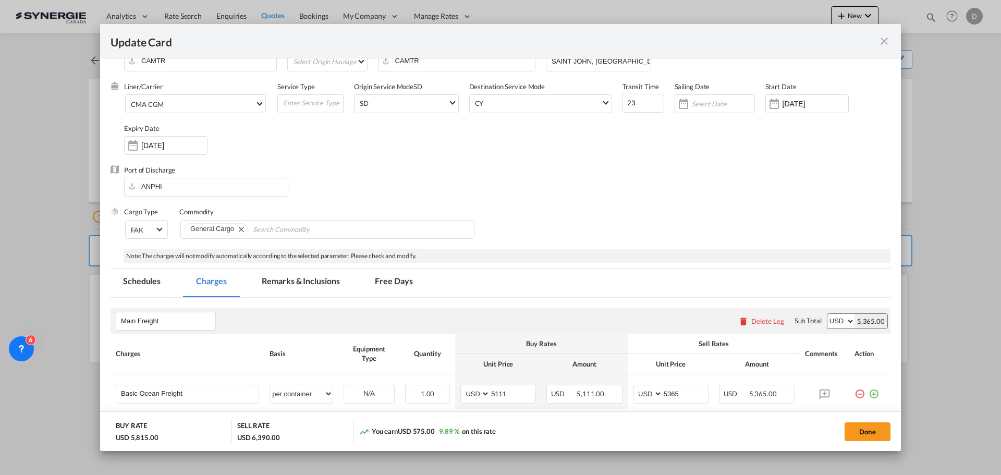
scroll to position [156, 0]
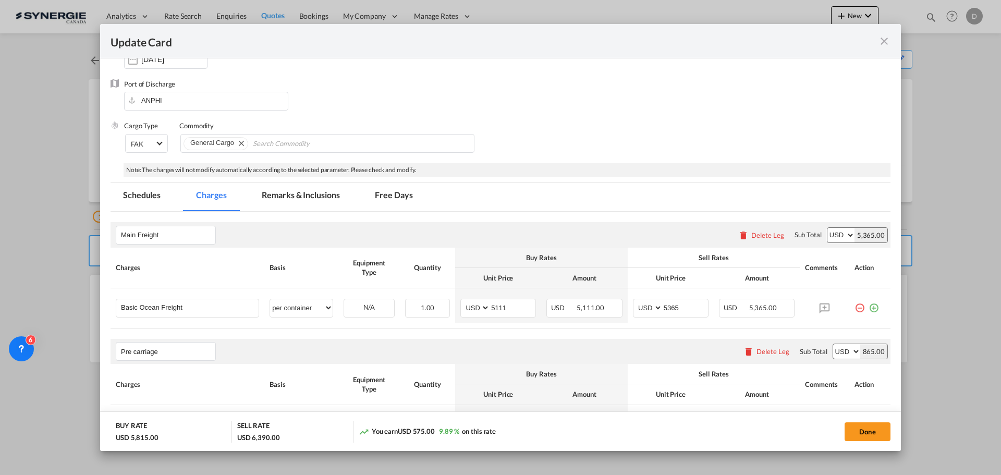
click at [298, 192] on md-tab-item "Remarks & Inclusions" at bounding box center [300, 196] width 103 height 29
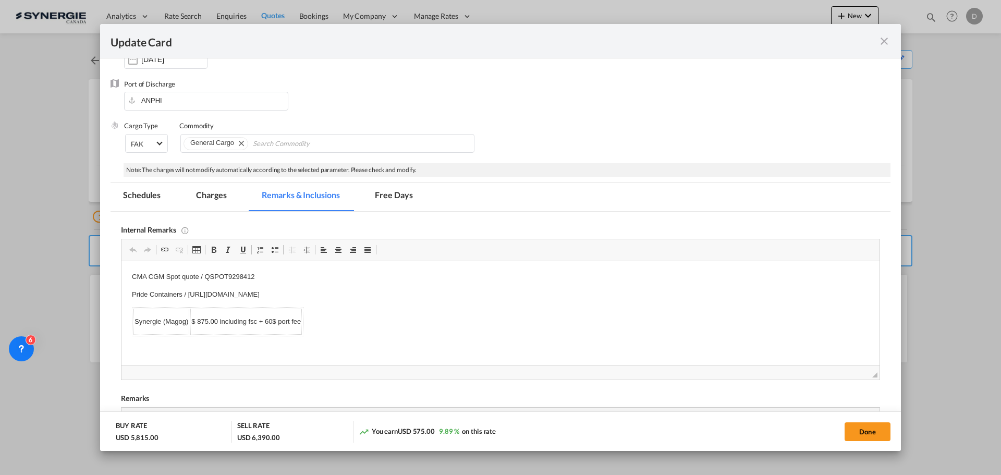
scroll to position [365, 0]
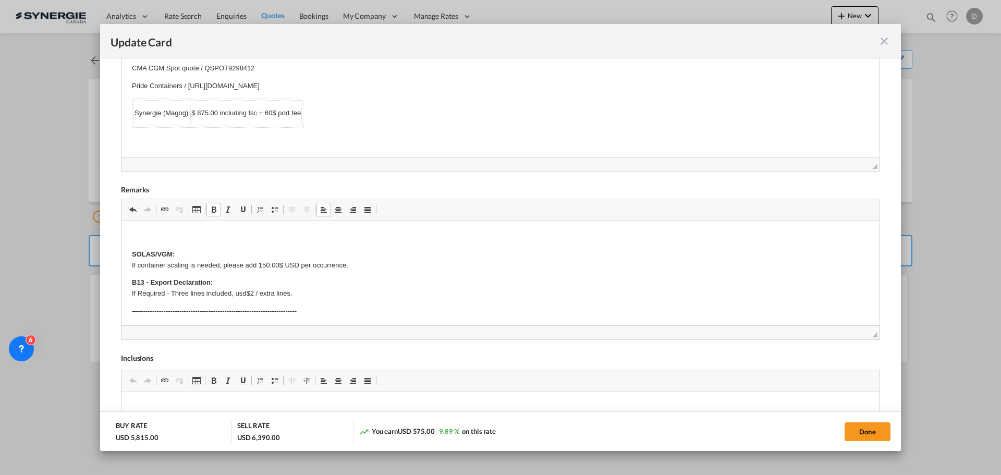
click at [132, 233] on p "Editor, editor35" at bounding box center [500, 236] width 737 height 11
drag, startPoint x: 131, startPoint y: 234, endPoint x: 174, endPoint y: 235, distance: 42.8
click at [216, 211] on span "Update Card Pickup ..." at bounding box center [214, 209] width 8 height 8
click at [261, 237] on p "Quote 1085" at bounding box center [500, 236] width 737 height 11
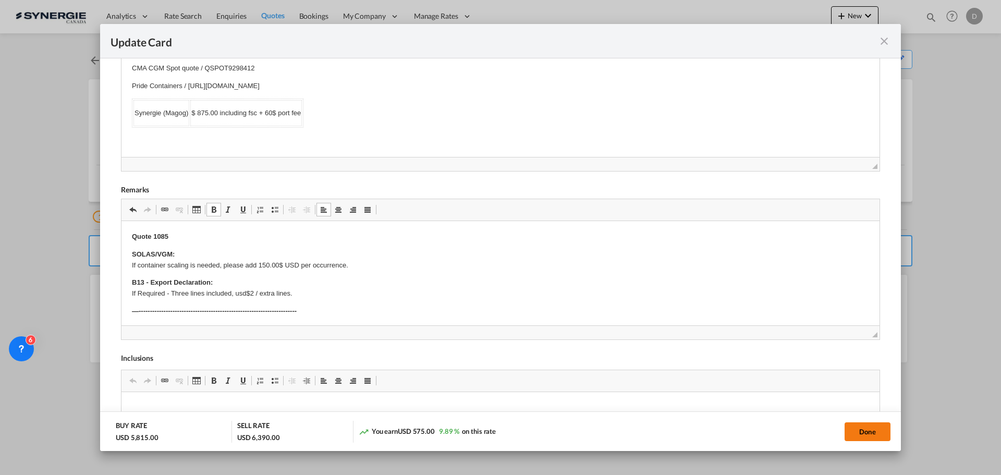
click at [851, 428] on button "Done" at bounding box center [868, 431] width 46 height 19
type input "[DATE]"
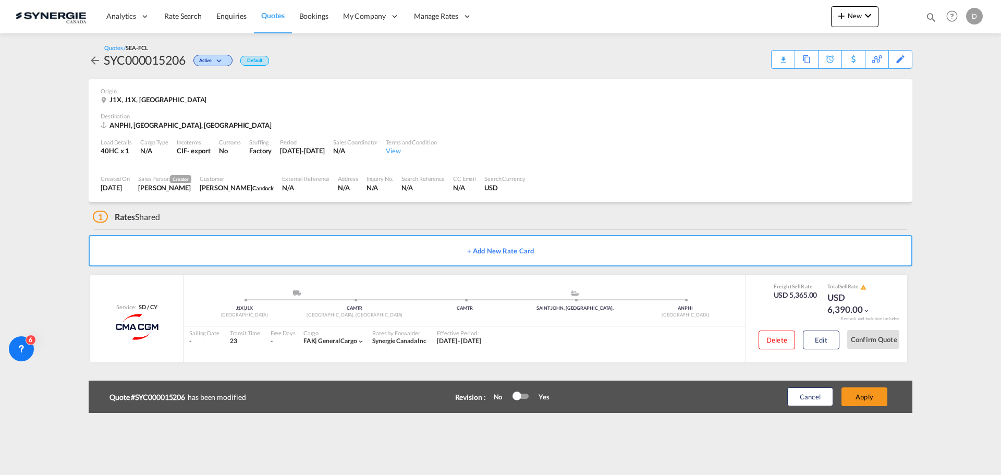
scroll to position [160, 0]
click at [870, 399] on button "Apply" at bounding box center [865, 396] width 46 height 19
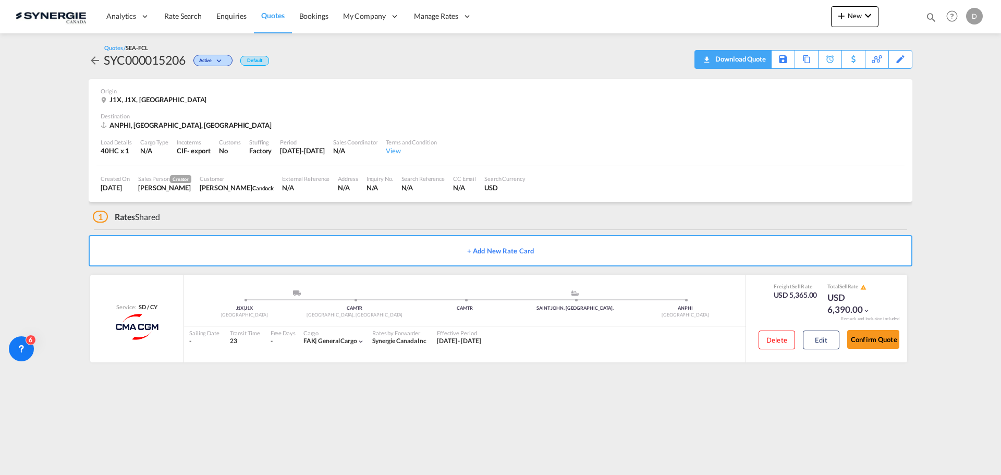
click at [754, 64] on div "Download Quote" at bounding box center [739, 59] width 53 height 17
click at [590, 154] on div "Load Details 40HC x 1 Cargo Type N/A Incoterms CIF - export Customs No Stuffing…" at bounding box center [500, 147] width 808 height 35
